Goal: Find specific fact: Find specific fact

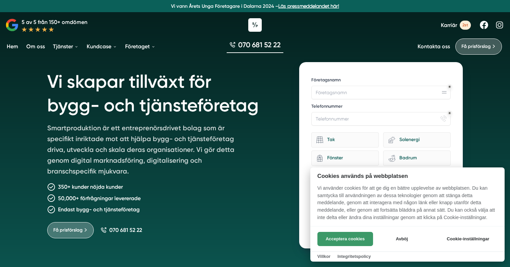
click at [333, 235] on button "Acceptera cookies" at bounding box center [345, 239] width 56 height 14
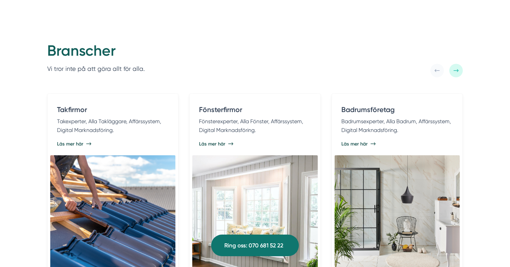
scroll to position [1315, 0]
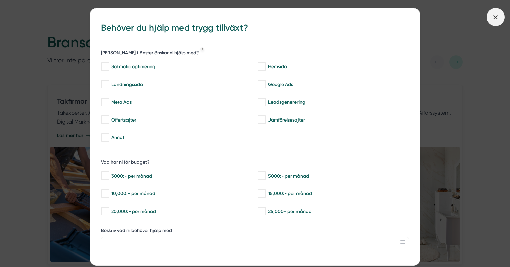
click at [493, 24] on span at bounding box center [495, 17] width 18 height 18
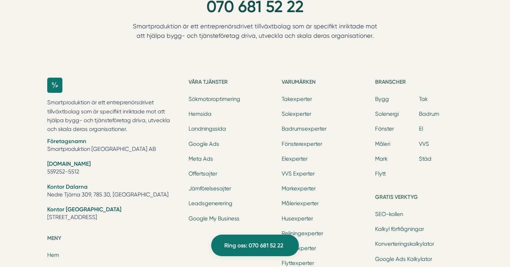
scroll to position [2071, 0]
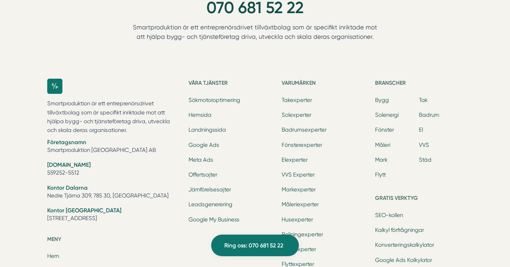
drag, startPoint x: 81, startPoint y: 172, endPoint x: 42, endPoint y: 172, distance: 38.4
click at [42, 172] on div "Smartproduktion är ett entreprenörsdrivet tillväxtbolag som är specifikt inrikt…" at bounding box center [255, 248] width 432 height 361
copy li "559252-5512"
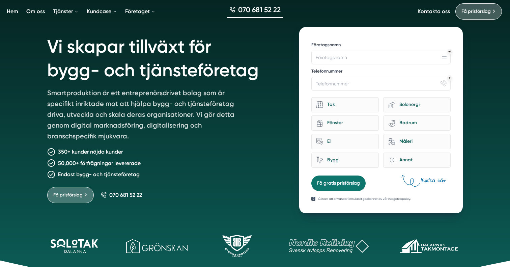
scroll to position [0, 0]
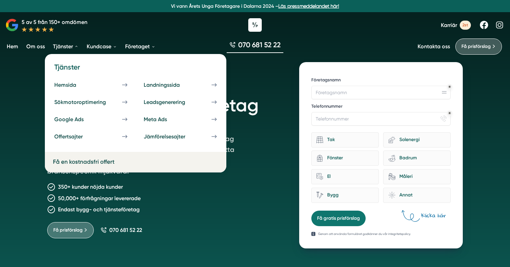
click at [71, 50] on link "Tjänster" at bounding box center [66, 46] width 28 height 17
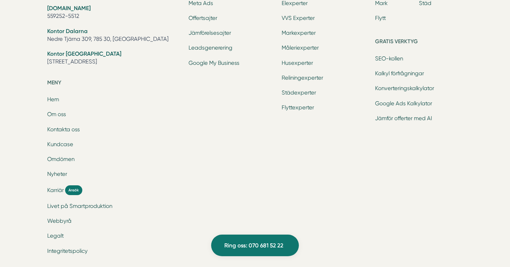
scroll to position [2269, 0]
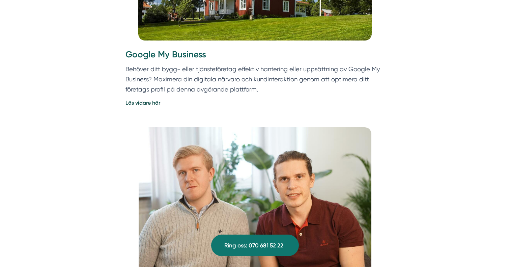
scroll to position [1803, 0]
